Goal: Information Seeking & Learning: Learn about a topic

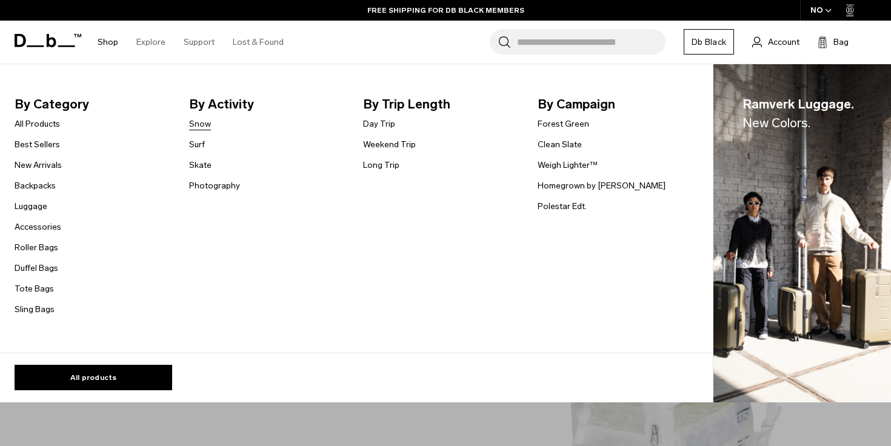
click at [195, 121] on link "Snow" at bounding box center [200, 124] width 22 height 13
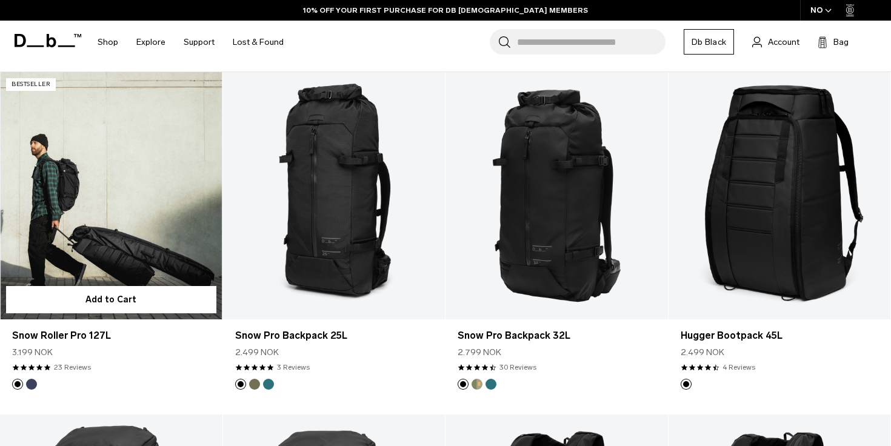
click at [186, 253] on link "Snow Roller Pro 127L" at bounding box center [111, 195] width 222 height 247
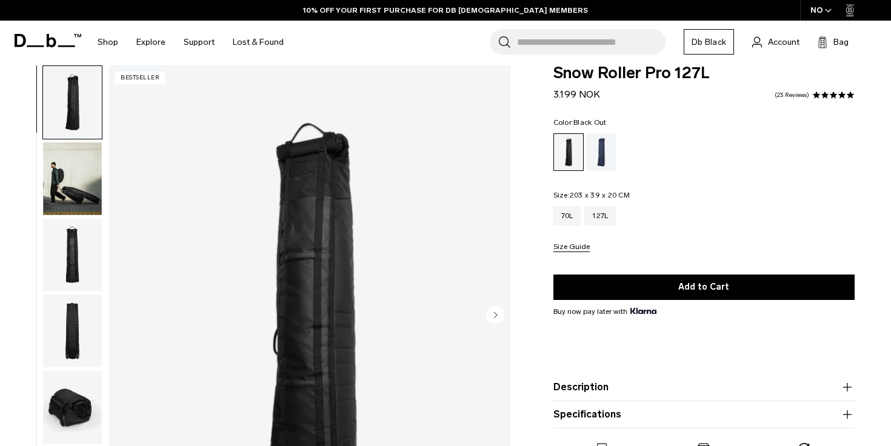
scroll to position [14, 0]
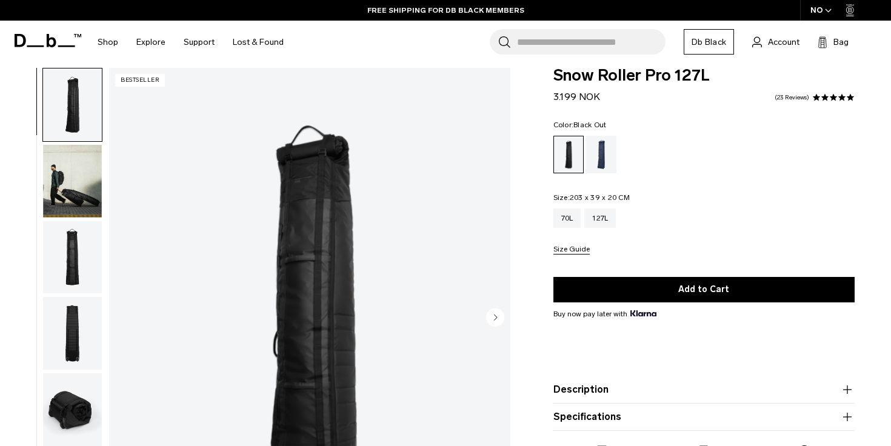
click at [101, 181] on img "button" at bounding box center [72, 181] width 59 height 73
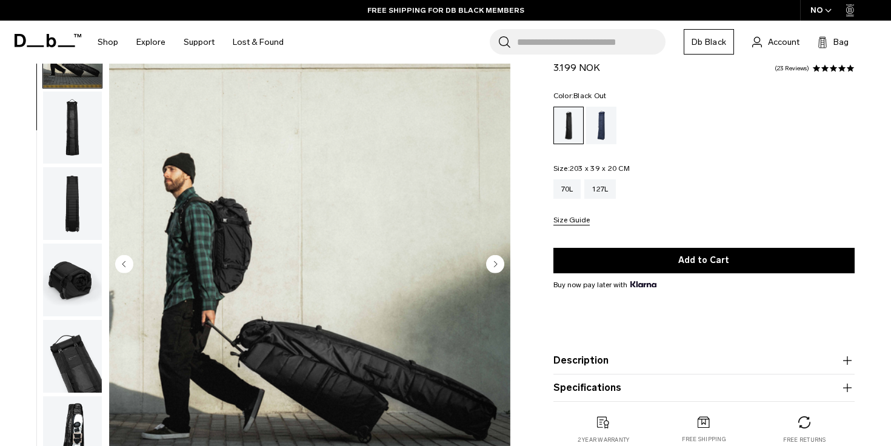
scroll to position [63, 0]
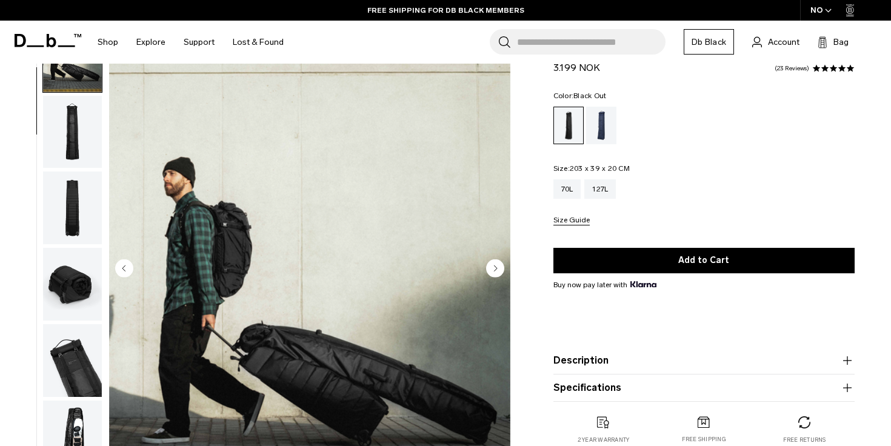
click at [74, 99] on img "button" at bounding box center [72, 132] width 59 height 73
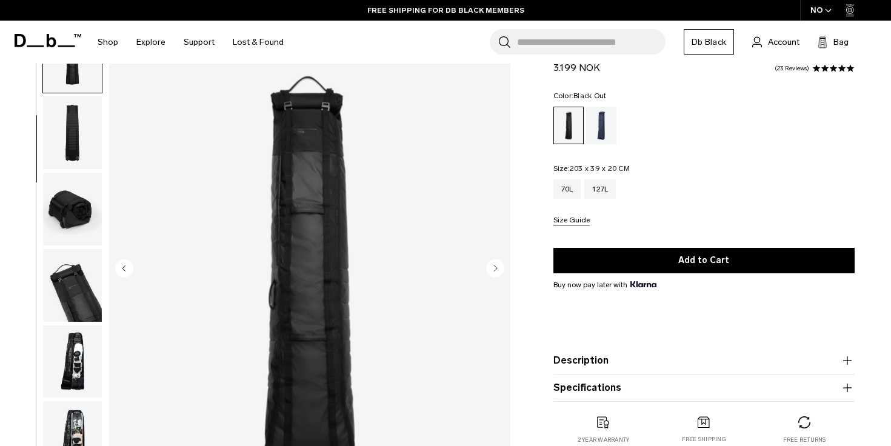
scroll to position [153, 0]
click at [74, 99] on img "button" at bounding box center [72, 131] width 59 height 73
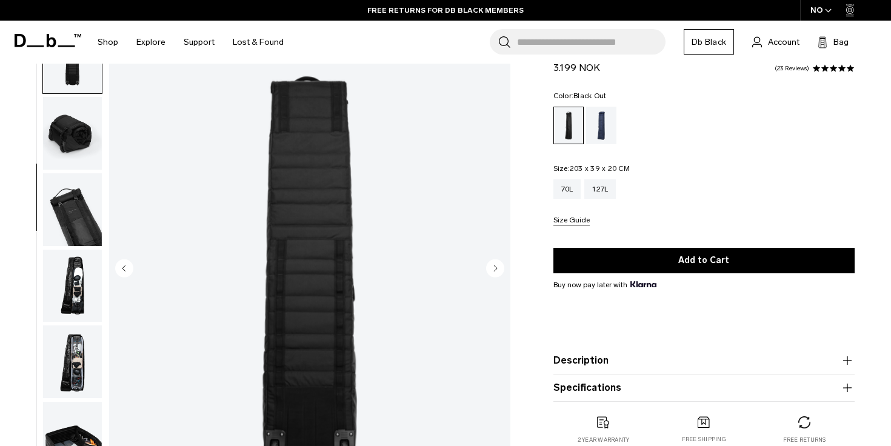
scroll to position [228, 0]
click at [73, 108] on img "button" at bounding box center [72, 132] width 59 height 73
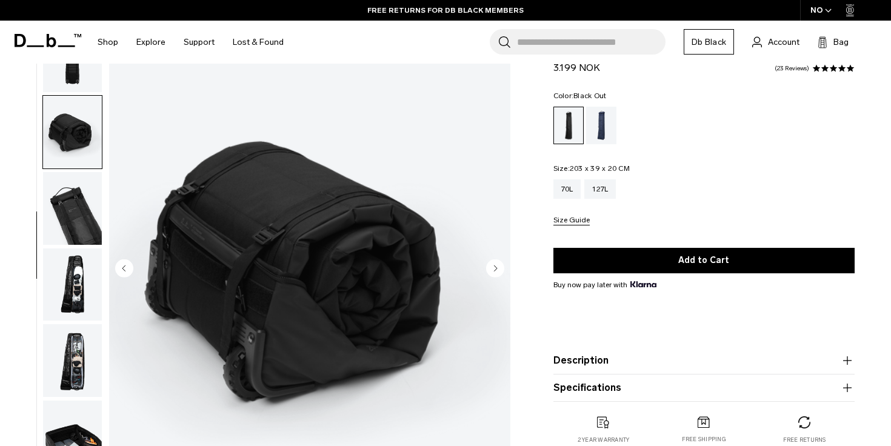
scroll to position [259, 0]
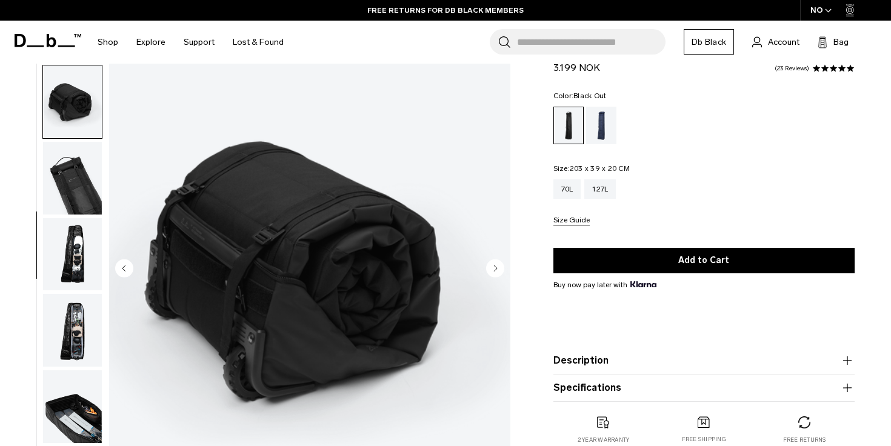
click at [82, 169] on img "button" at bounding box center [72, 178] width 59 height 73
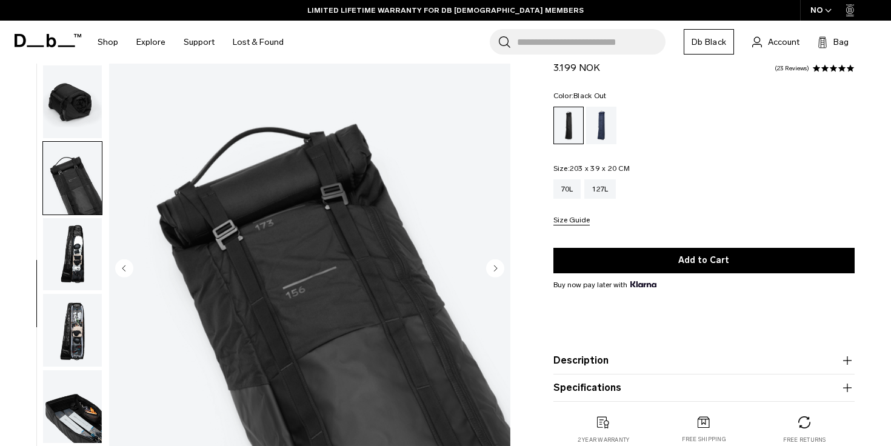
click at [67, 238] on img "button" at bounding box center [72, 254] width 59 height 73
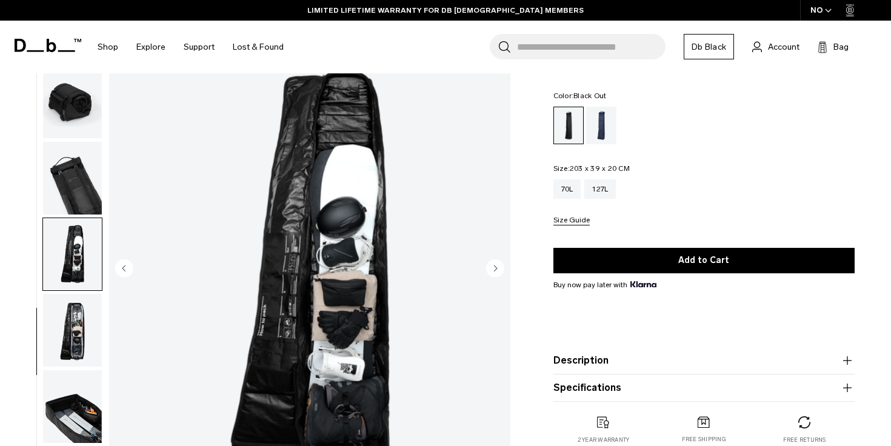
scroll to position [58, 0]
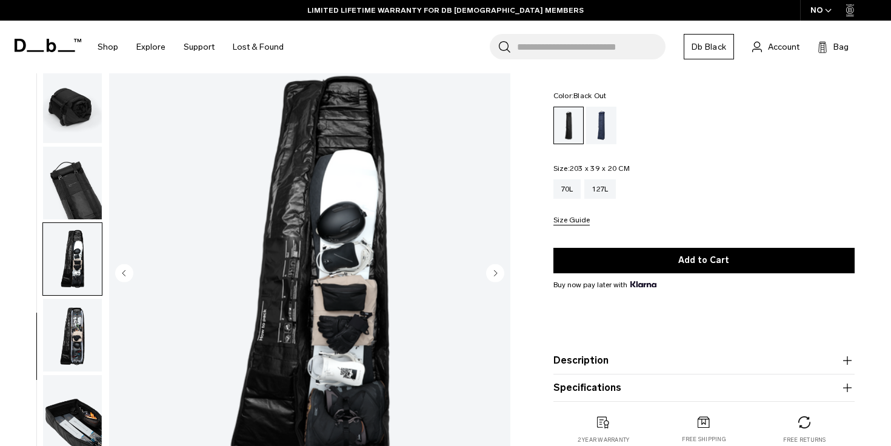
click at [72, 315] on img "button" at bounding box center [72, 335] width 59 height 73
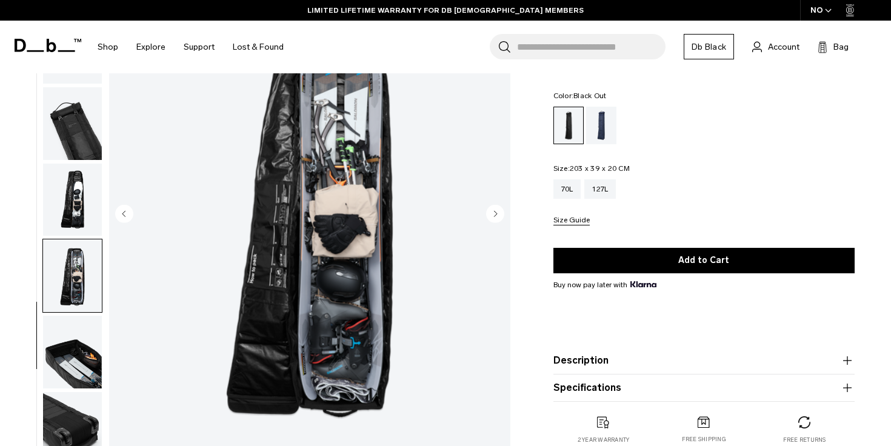
click at [72, 337] on img "button" at bounding box center [72, 352] width 59 height 73
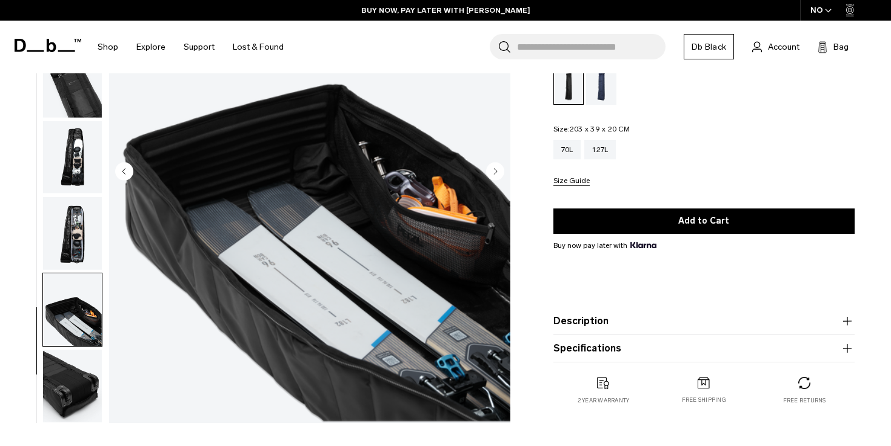
scroll to position [161, 0]
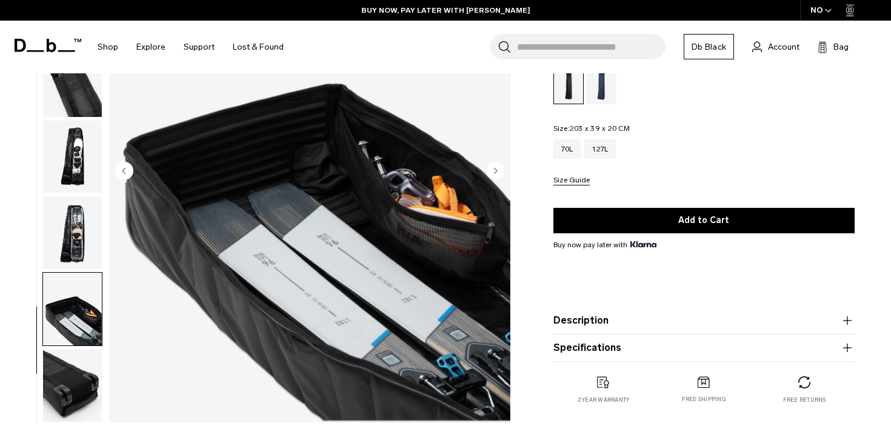
click at [72, 359] on img "button" at bounding box center [72, 385] width 59 height 73
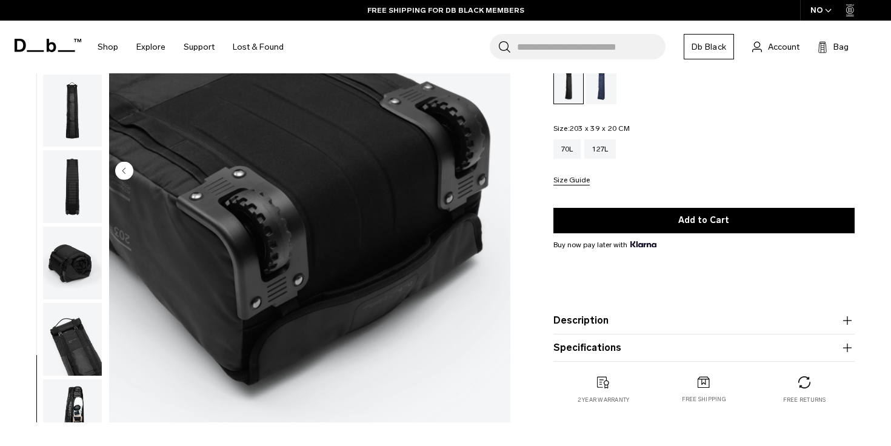
scroll to position [0, 0]
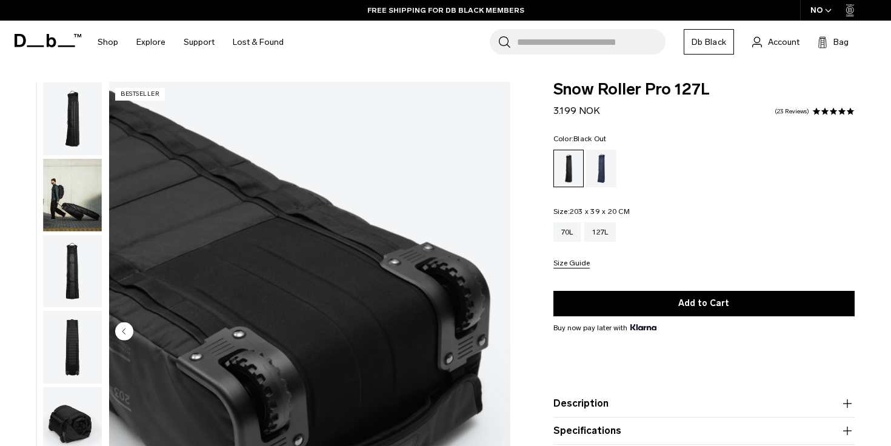
click at [45, 48] on span at bounding box center [48, 41] width 67 height 46
click at [46, 43] on icon at bounding box center [48, 40] width 67 height 13
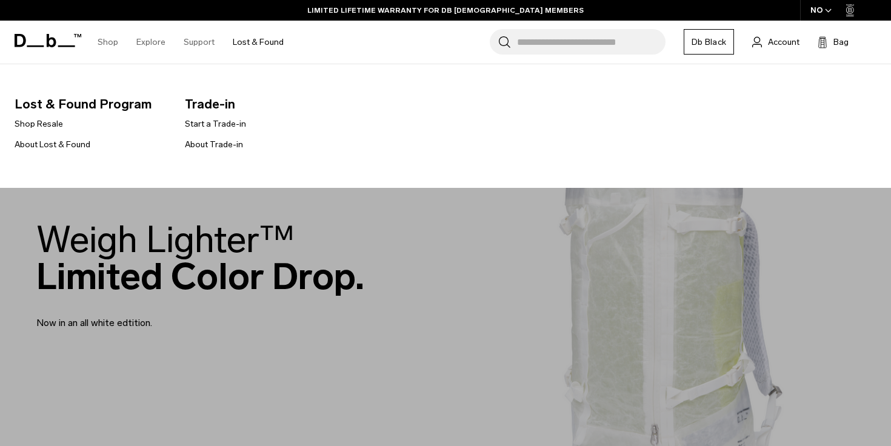
click at [65, 151] on li "About Lost & Found" at bounding box center [53, 144] width 76 height 15
click at [65, 148] on link "About Lost & Found" at bounding box center [53, 144] width 76 height 13
